Goal: Book appointment/travel/reservation

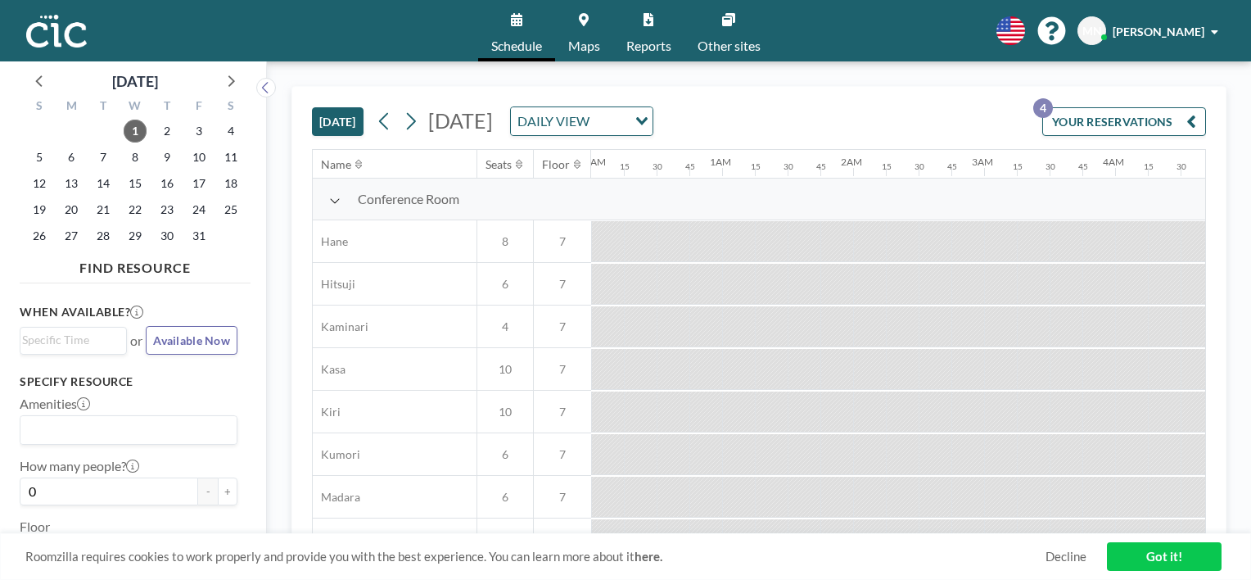
scroll to position [0, 1474]
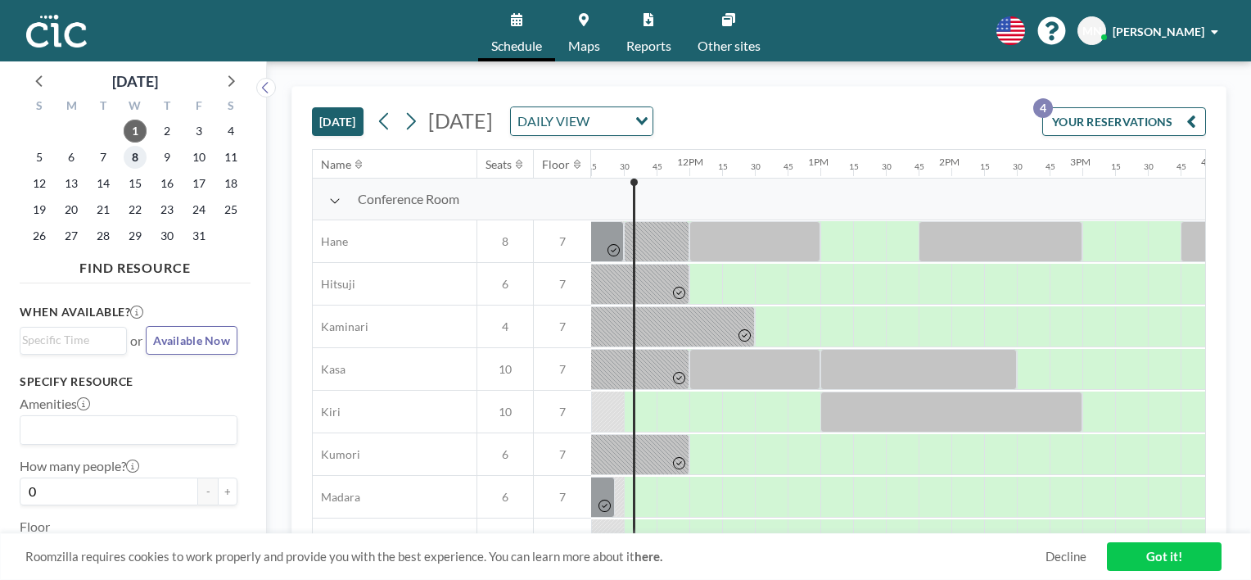
click at [141, 155] on span "8" at bounding box center [135, 157] width 23 height 23
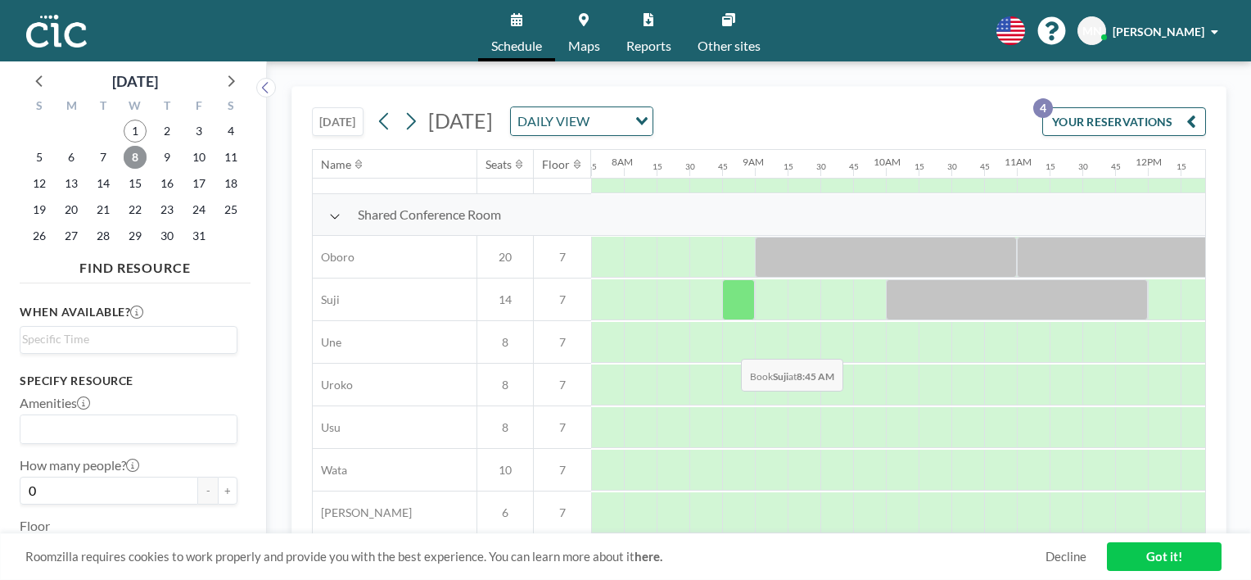
scroll to position [1182, 1015]
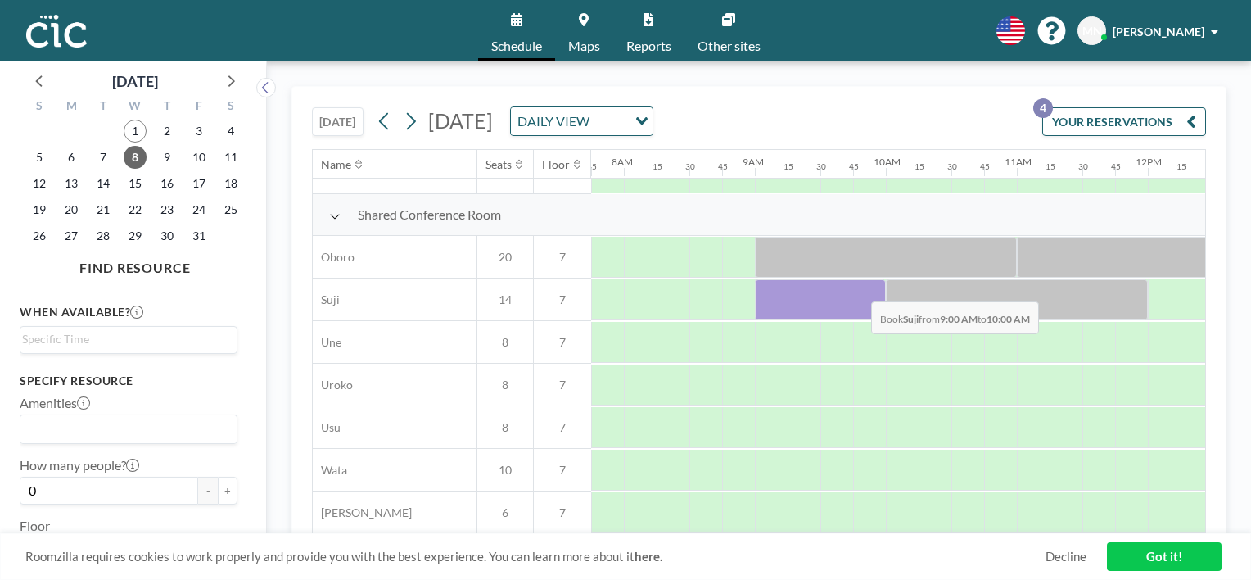
drag, startPoint x: 785, startPoint y: 283, endPoint x: 868, endPoint y: 288, distance: 83.7
click at [868, 288] on div at bounding box center [820, 299] width 131 height 41
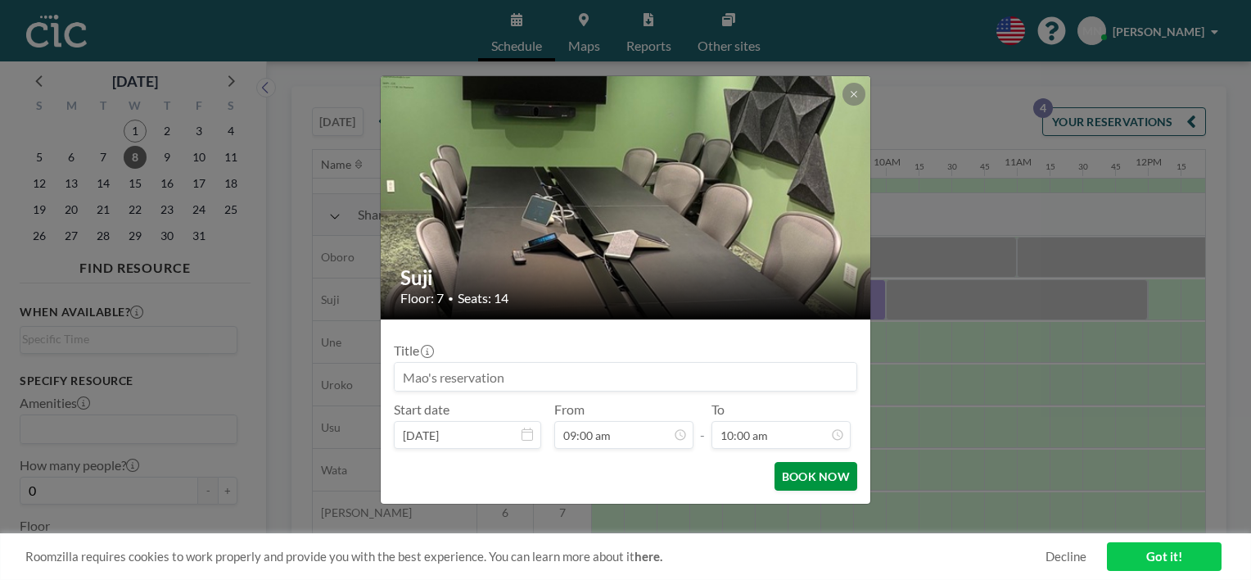
drag, startPoint x: 868, startPoint y: 288, endPoint x: 832, endPoint y: 476, distance: 191.0
click at [832, 476] on button "BOOK NOW" at bounding box center [816, 476] width 83 height 29
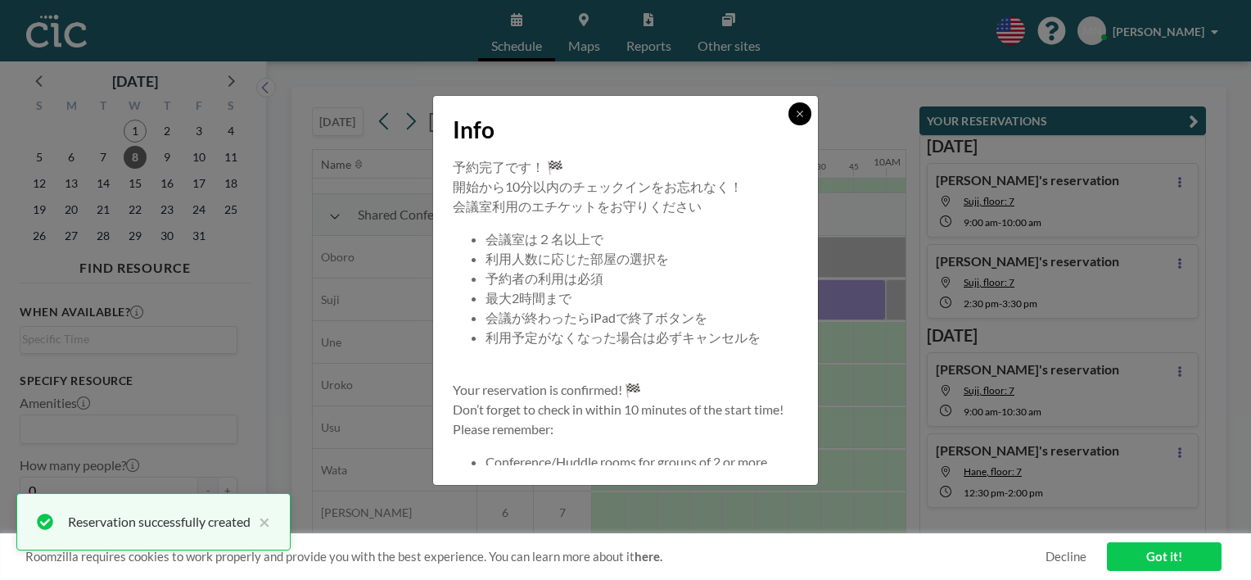
click at [798, 111] on icon at bounding box center [800, 114] width 6 height 6
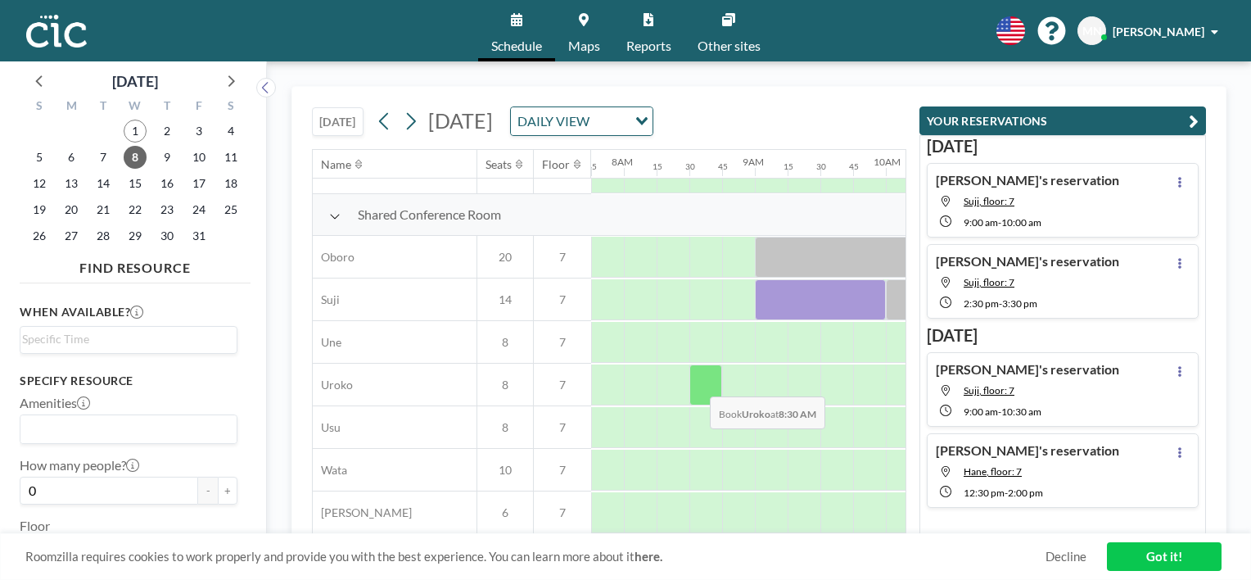
click at [697, 383] on div at bounding box center [706, 384] width 33 height 41
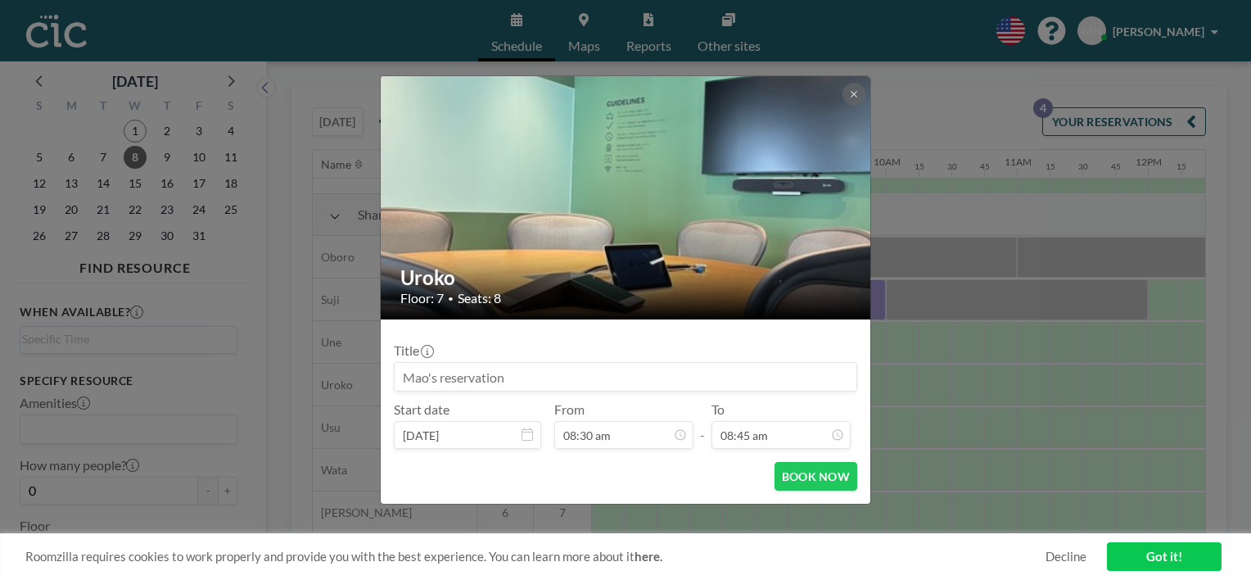
click at [852, 91] on icon at bounding box center [854, 94] width 10 height 10
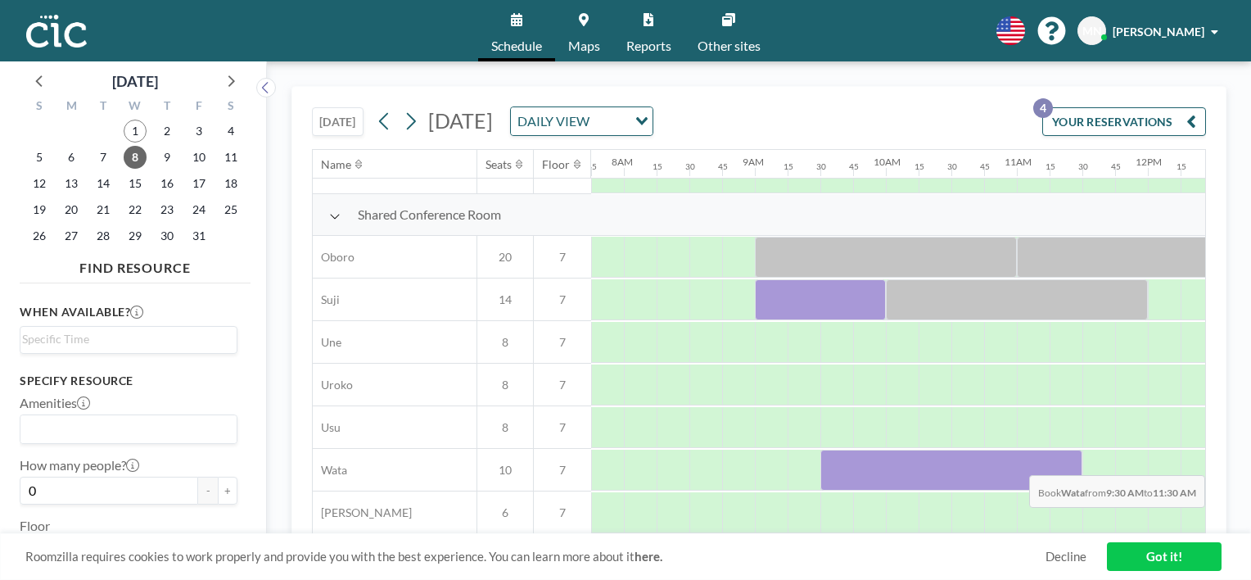
drag, startPoint x: 836, startPoint y: 464, endPoint x: 1053, endPoint y: 462, distance: 217.0
click at [1053, 462] on div at bounding box center [952, 470] width 262 height 41
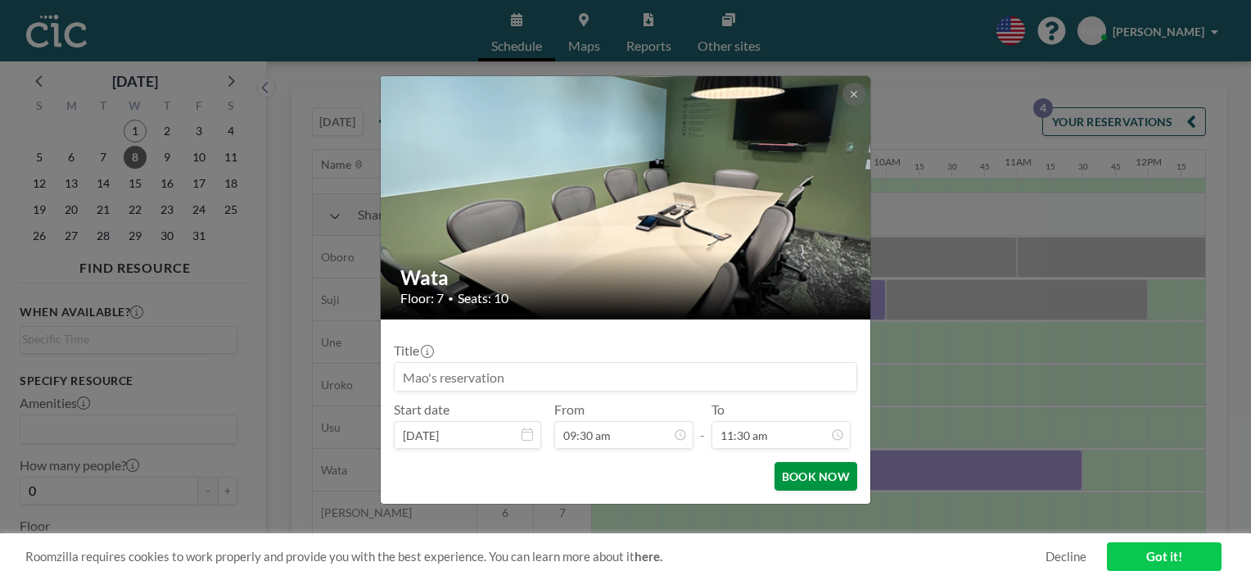
click at [803, 477] on button "BOOK NOW" at bounding box center [816, 476] width 83 height 29
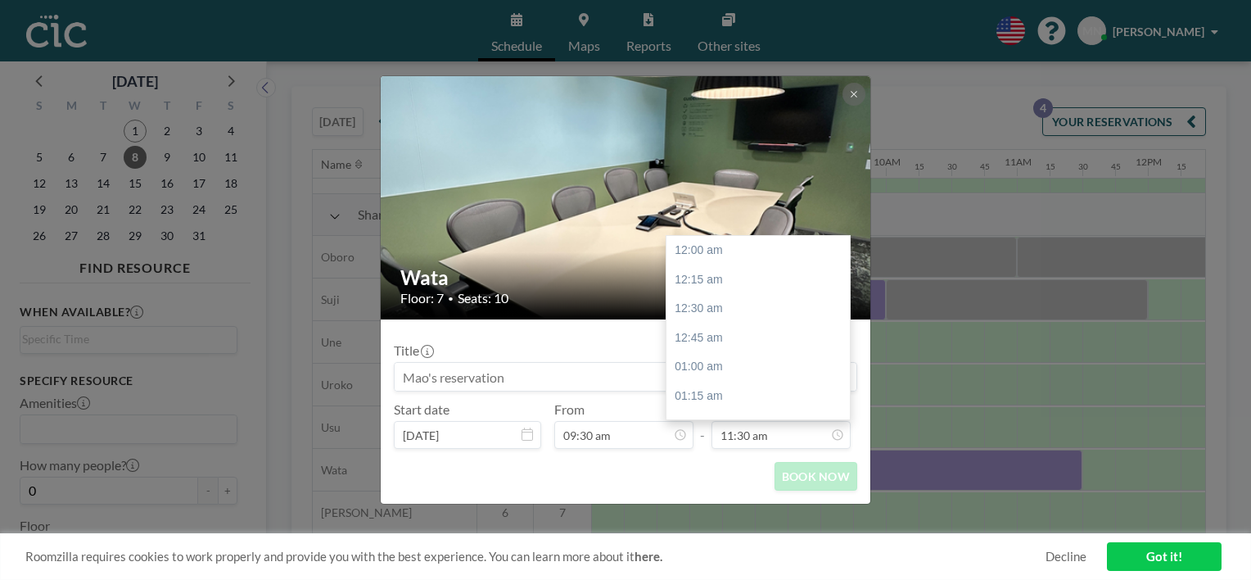
scroll to position [1341, 0]
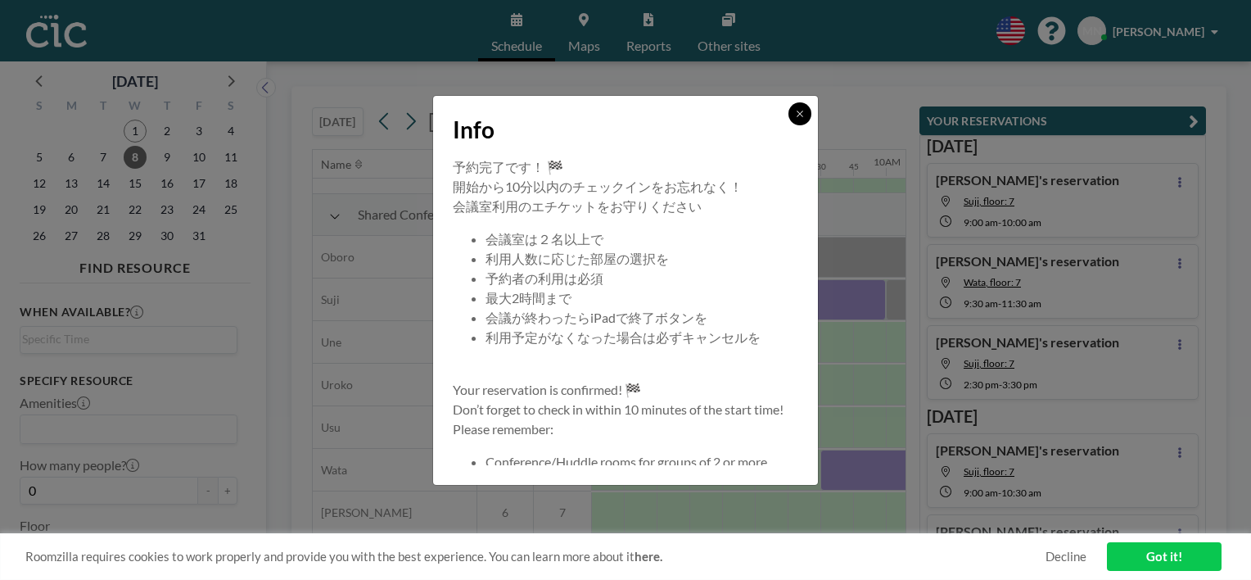
click at [807, 113] on button at bounding box center [800, 113] width 23 height 23
